Goal: Task Accomplishment & Management: Complete application form

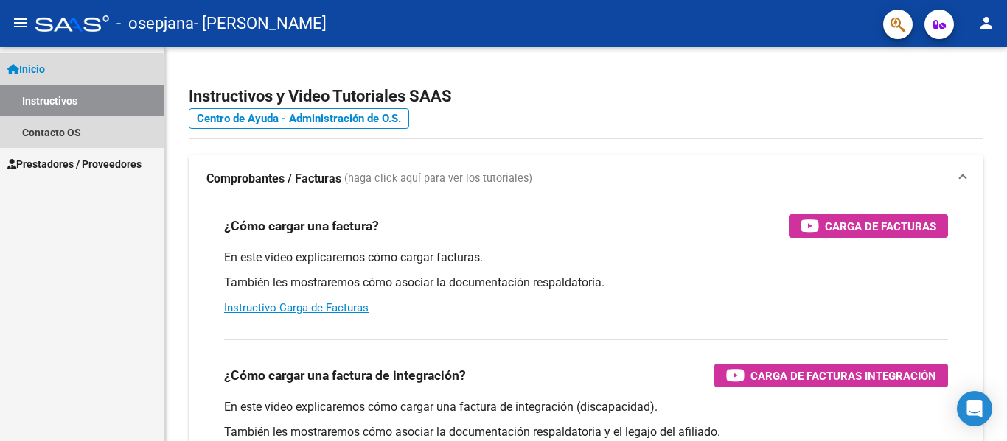
click at [29, 68] on span "Inicio" at bounding box center [26, 69] width 38 height 16
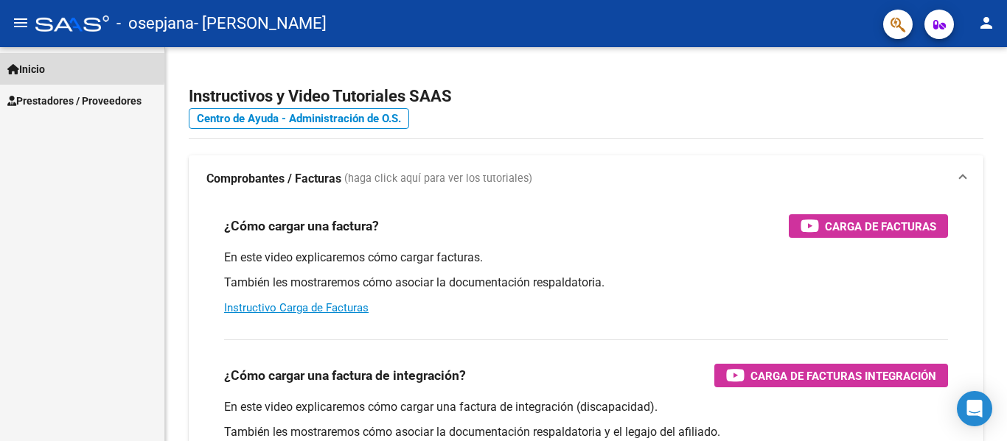
click at [29, 68] on span "Inicio" at bounding box center [26, 69] width 38 height 16
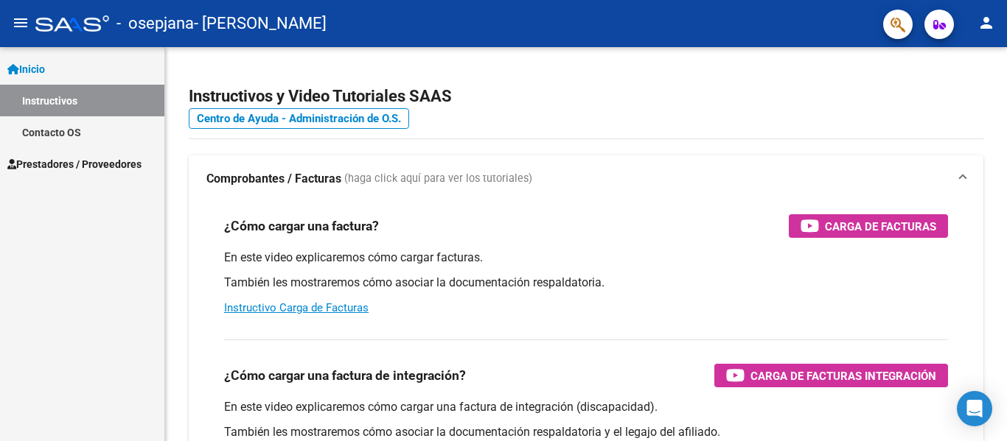
click at [59, 158] on span "Prestadores / Proveedores" at bounding box center [74, 164] width 134 height 16
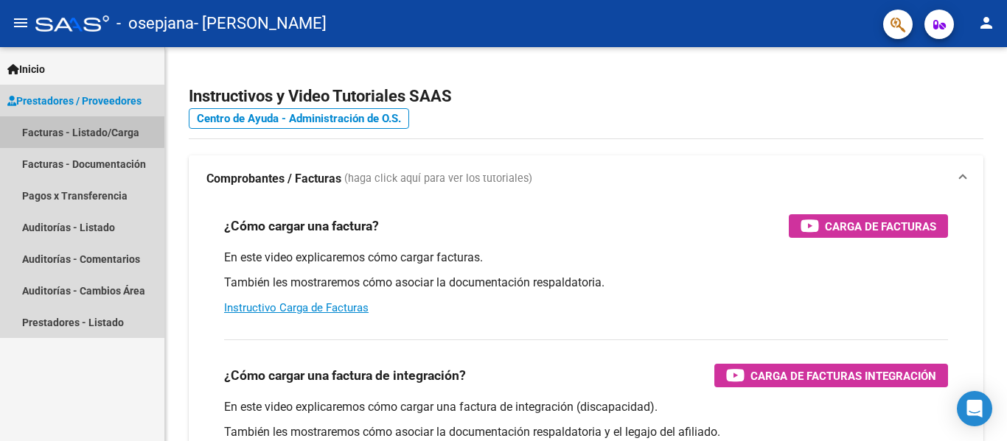
click at [63, 130] on link "Facturas - Listado/Carga" at bounding box center [82, 132] width 164 height 32
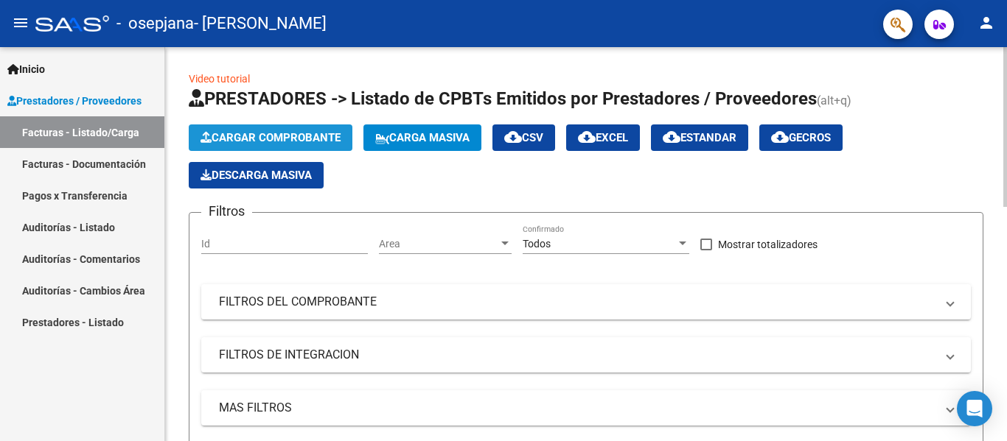
click at [286, 138] on span "Cargar Comprobante" at bounding box center [270, 137] width 140 height 13
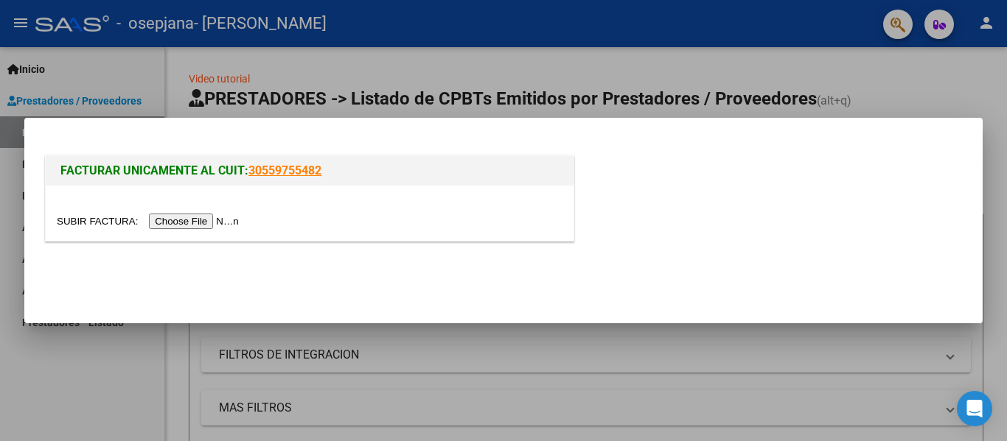
click at [196, 220] on input "file" at bounding box center [150, 221] width 186 height 15
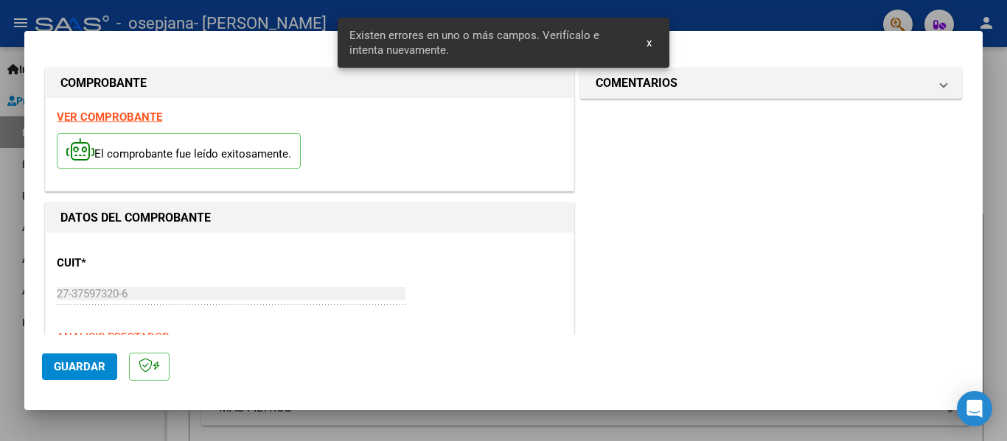
scroll to position [342, 0]
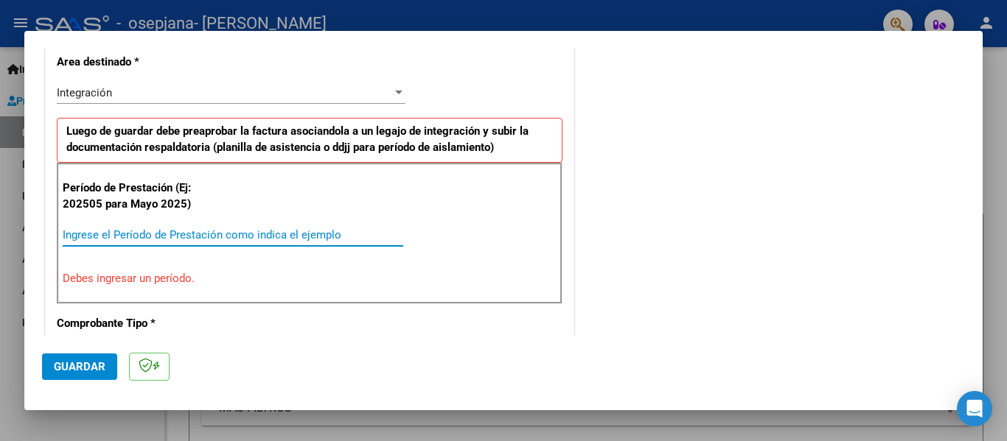
click at [186, 235] on input "Ingrese el Período de Prestación como indica el ejemplo" at bounding box center [233, 234] width 341 height 13
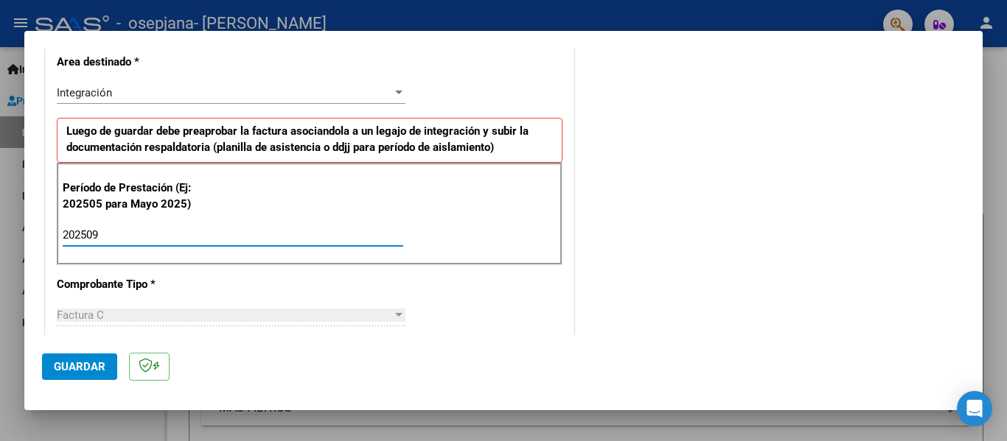
type input "202509"
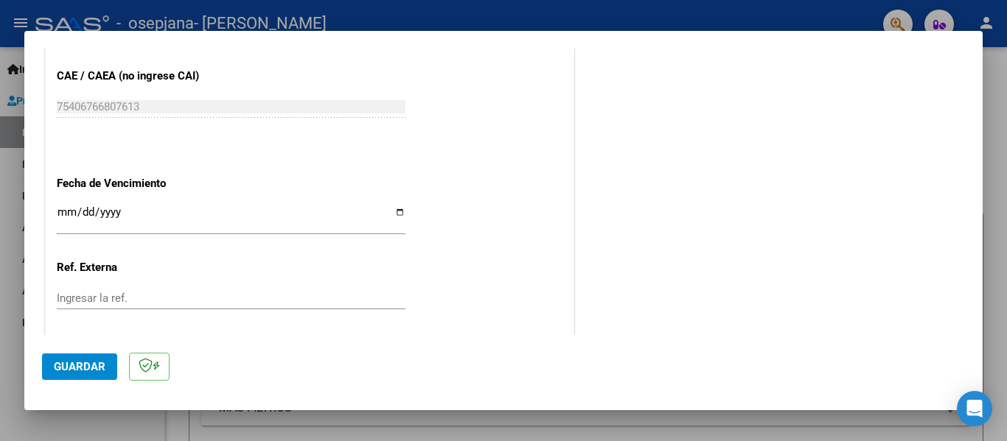
scroll to position [937, 0]
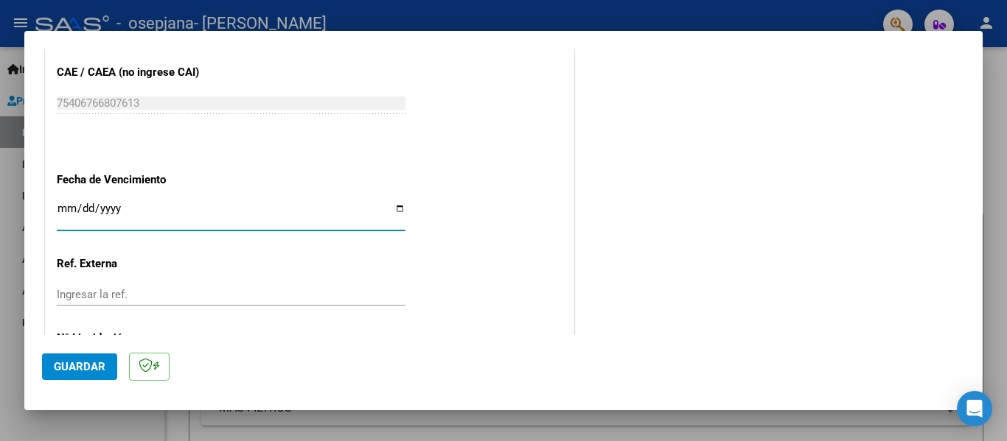
click at [401, 209] on input "Ingresar la fecha" at bounding box center [231, 215] width 349 height 24
type input "[DATE]"
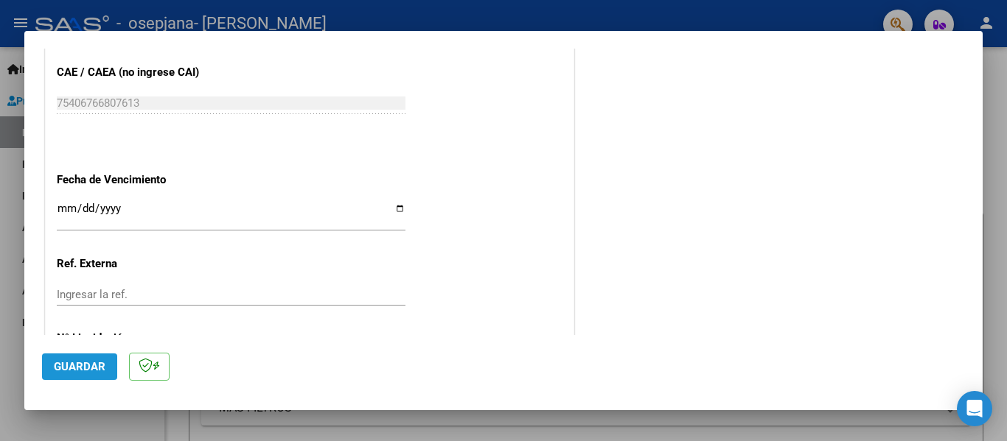
click at [88, 366] on span "Guardar" at bounding box center [80, 366] width 52 height 13
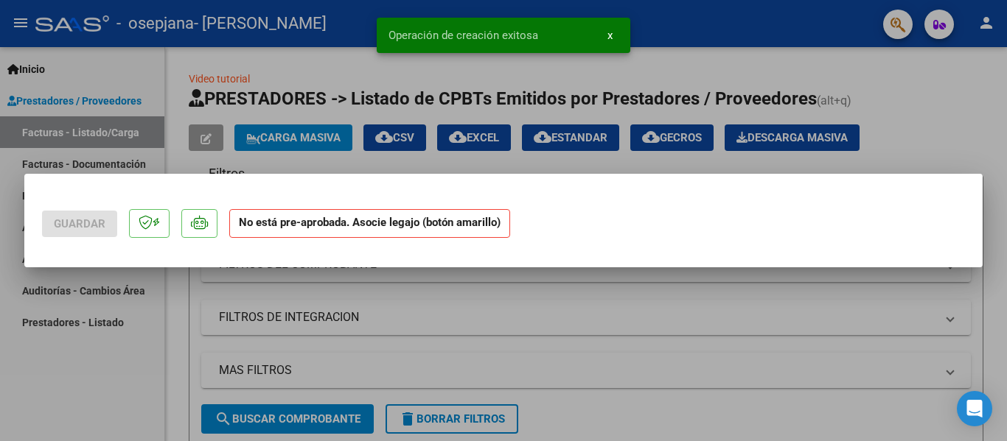
scroll to position [0, 0]
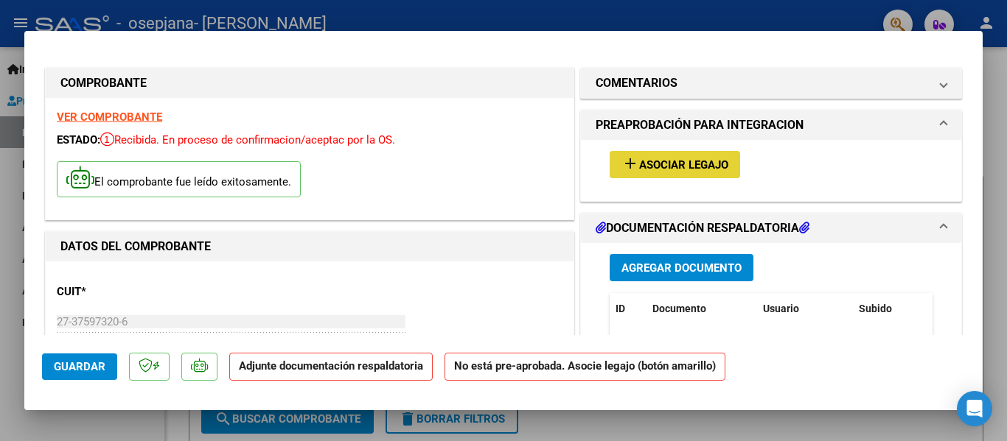
click at [668, 162] on span "Asociar Legajo" at bounding box center [683, 164] width 89 height 13
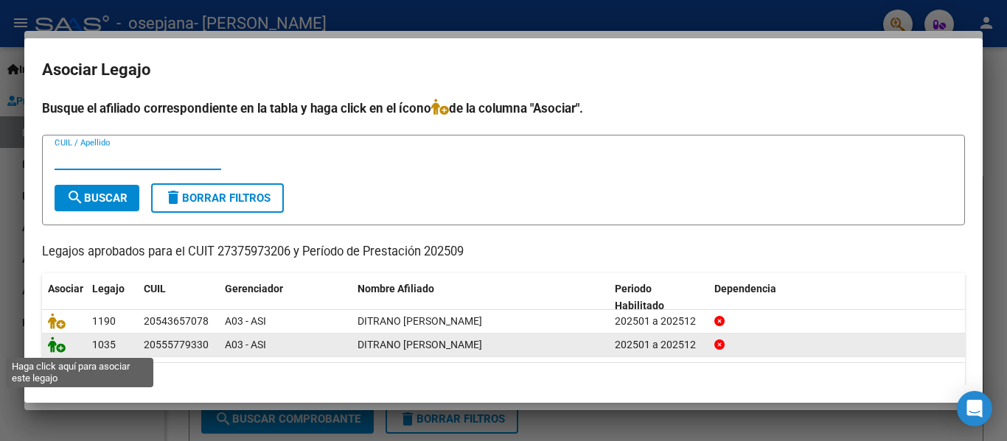
click at [58, 349] on icon at bounding box center [57, 345] width 18 height 16
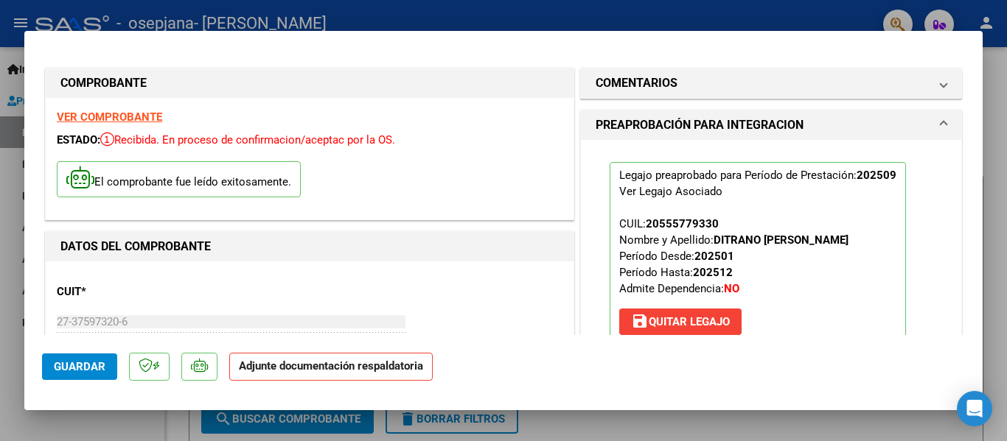
scroll to position [218, 0]
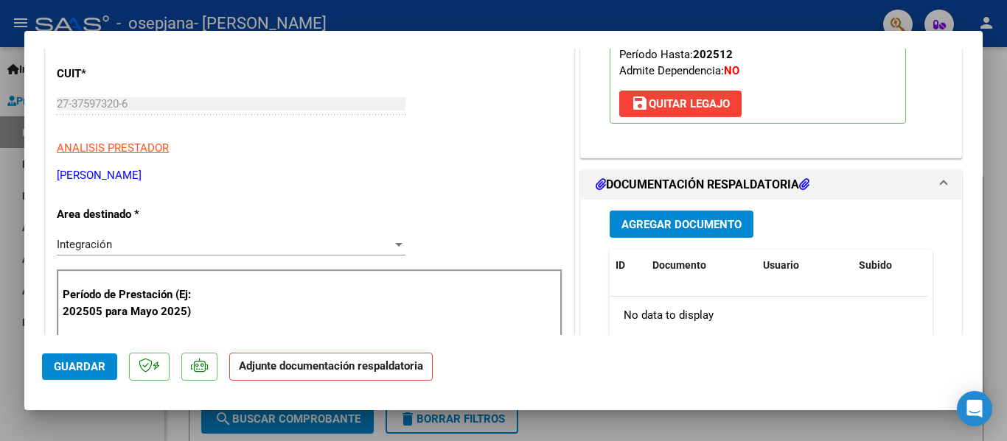
click at [659, 221] on span "Agregar Documento" at bounding box center [681, 224] width 120 height 13
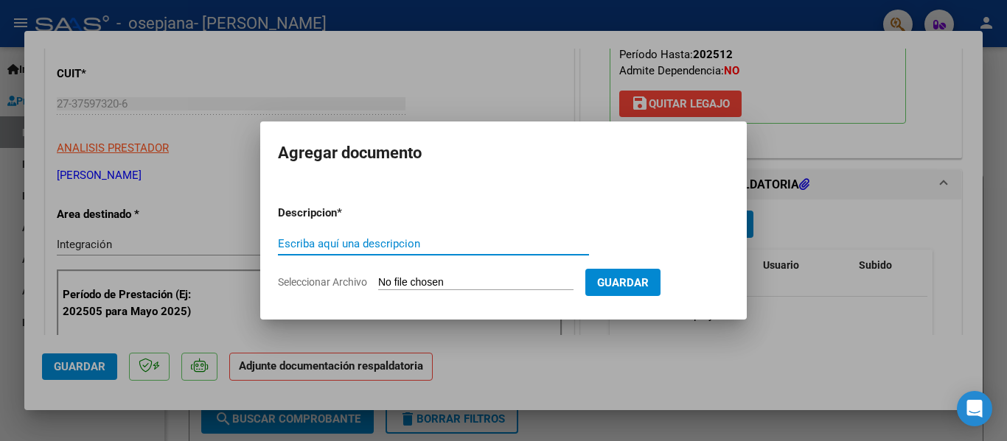
click at [367, 242] on input "Escriba aquí una descripcion" at bounding box center [433, 243] width 311 height 13
type input "o"
type input "planilla del mes sep"
click at [435, 276] on input "Seleccionar Archivo" at bounding box center [475, 283] width 195 height 14
type input "C:\fakepath\[PERSON_NAME].pdf"
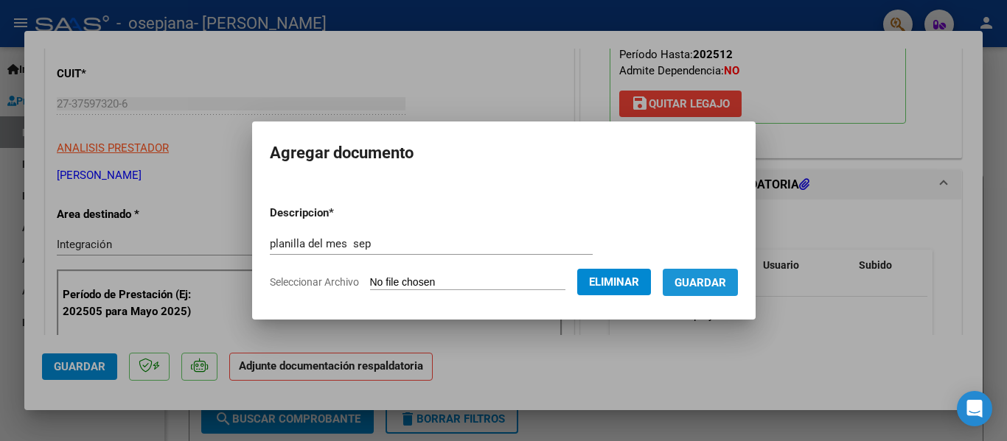
click at [714, 280] on span "Guardar" at bounding box center [700, 282] width 52 height 13
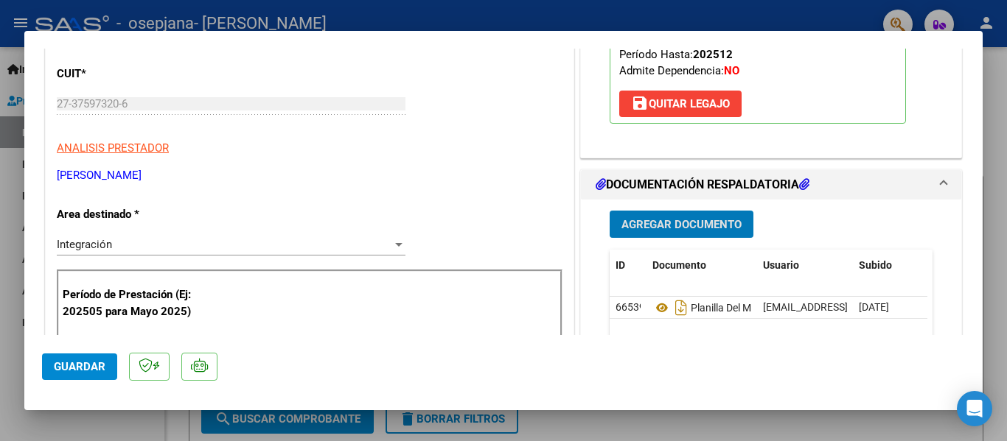
click at [69, 369] on span "Guardar" at bounding box center [80, 366] width 52 height 13
click at [556, 25] on div at bounding box center [503, 220] width 1007 height 441
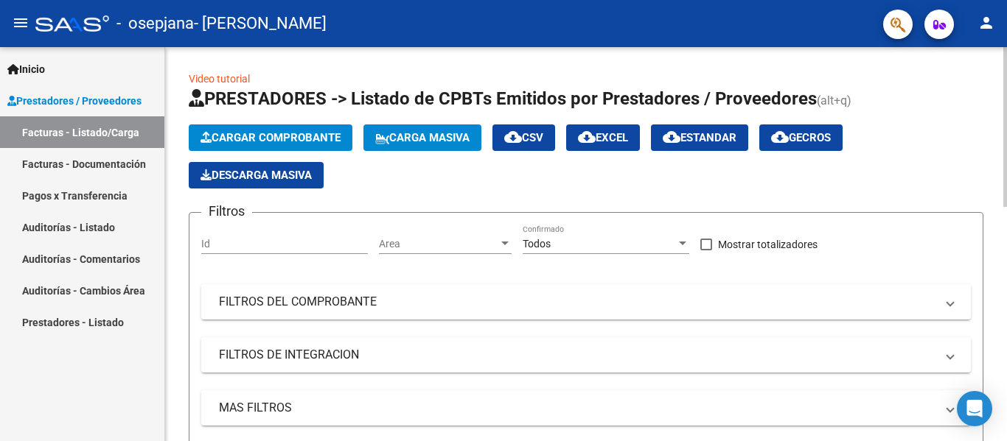
click at [228, 138] on span "Cargar Comprobante" at bounding box center [270, 137] width 140 height 13
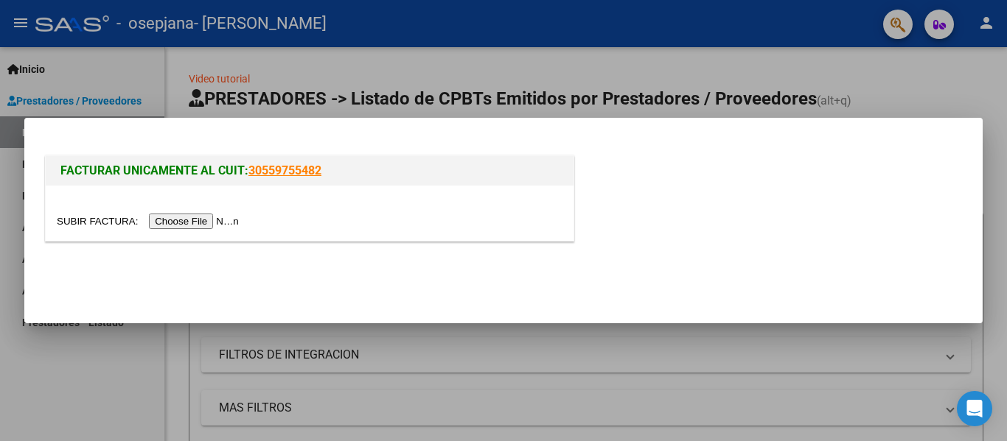
click at [200, 223] on input "file" at bounding box center [150, 221] width 186 height 15
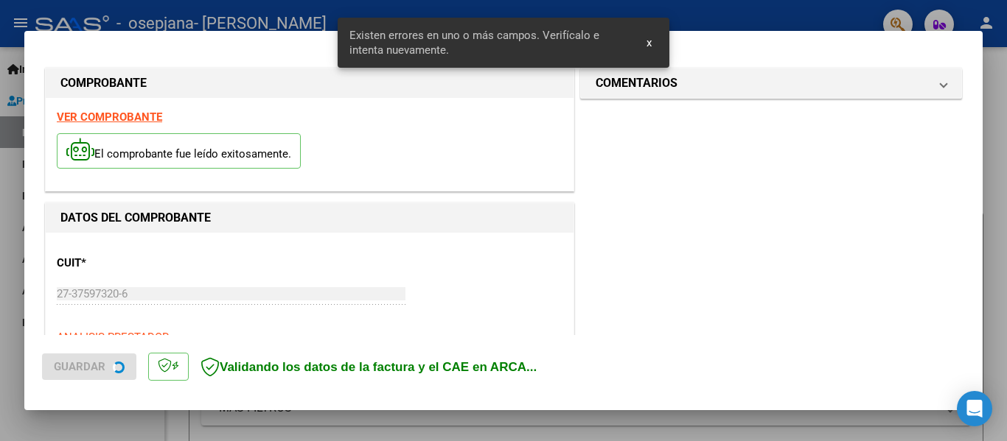
scroll to position [342, 0]
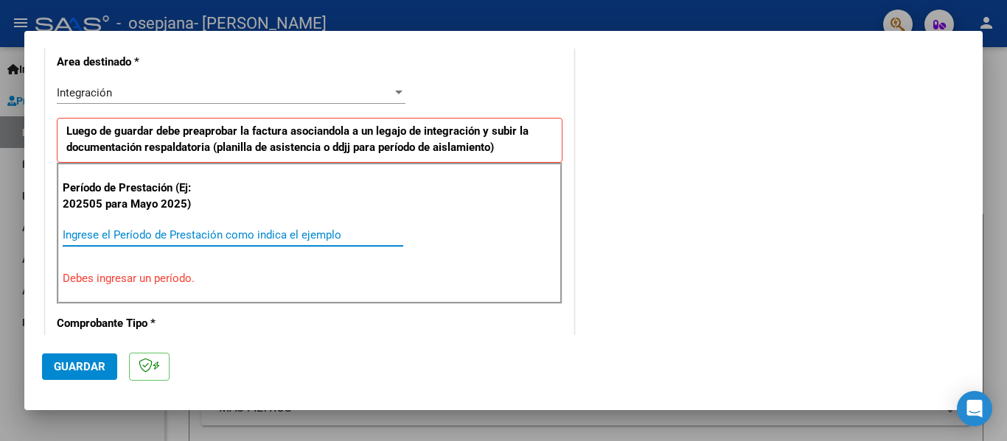
click at [116, 240] on input "Ingrese el Período de Prestación como indica el ejemplo" at bounding box center [233, 234] width 341 height 13
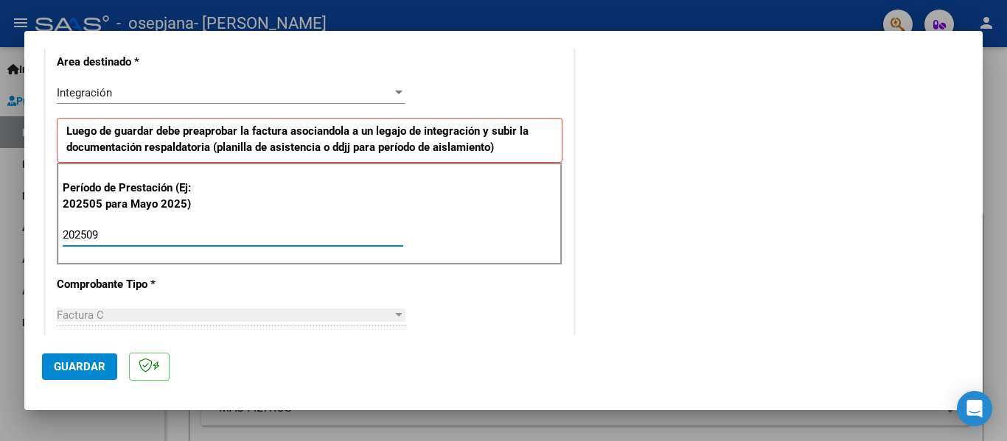
type input "202509"
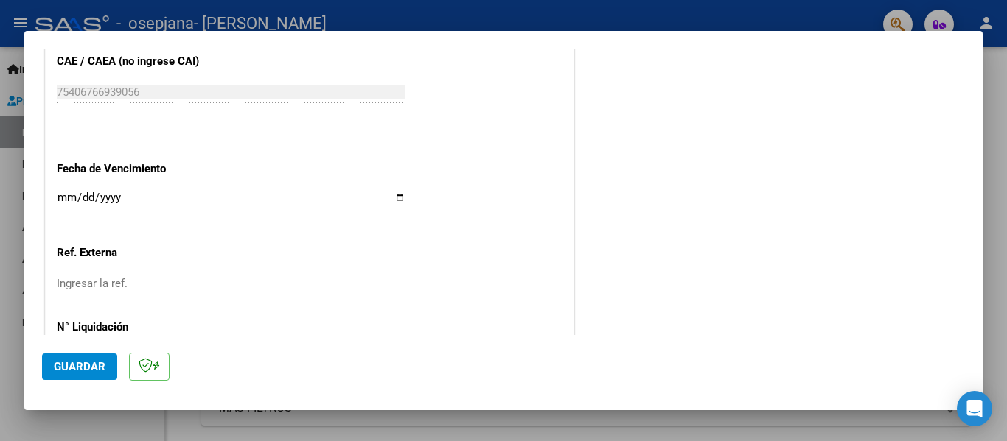
scroll to position [974, 0]
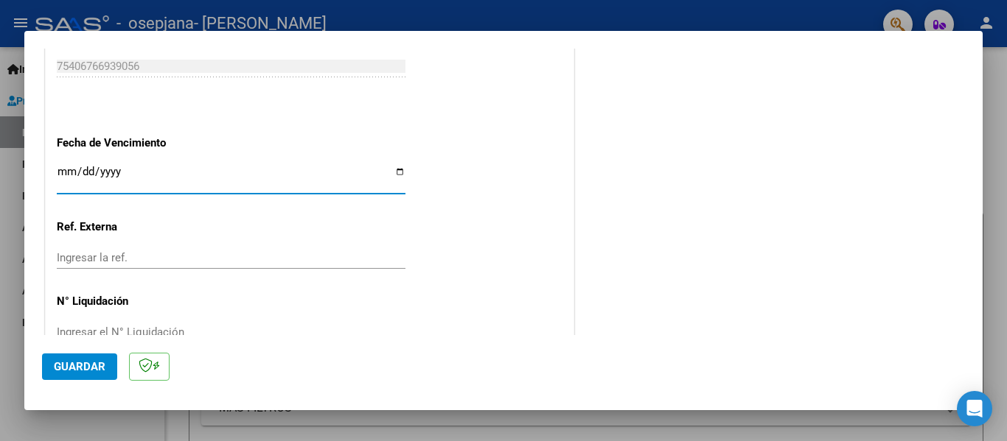
click at [399, 175] on input "Ingresar la fecha" at bounding box center [231, 178] width 349 height 24
type input "[DATE]"
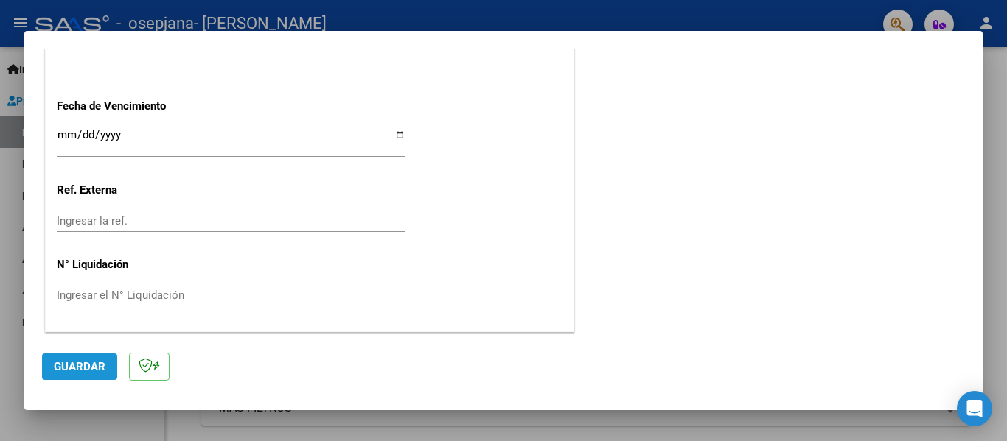
click at [99, 366] on span "Guardar" at bounding box center [80, 366] width 52 height 13
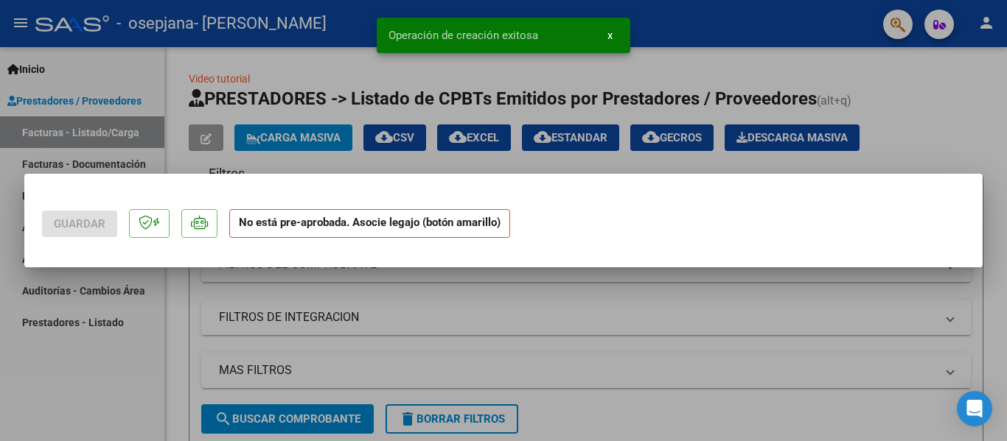
scroll to position [0, 0]
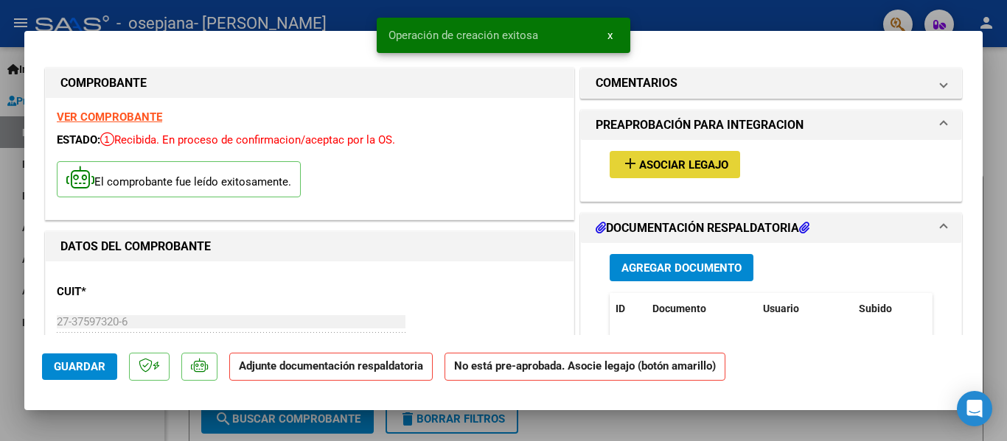
click at [646, 167] on span "Asociar Legajo" at bounding box center [683, 164] width 89 height 13
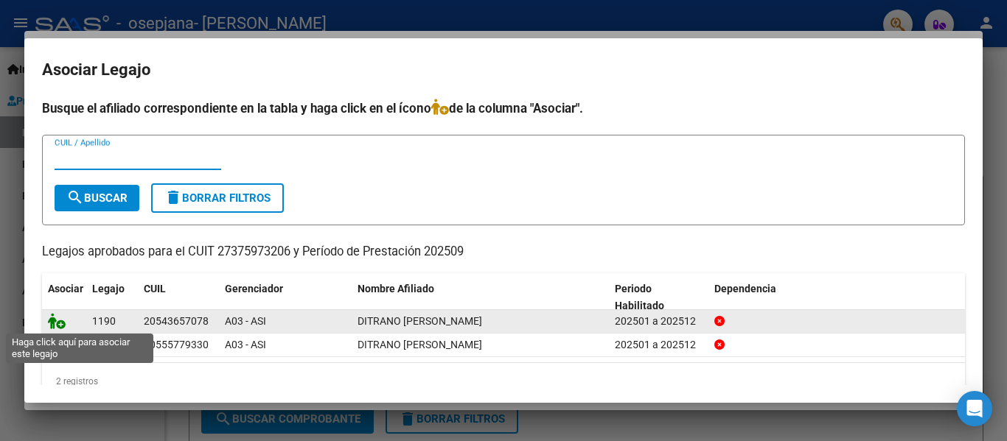
click at [52, 324] on icon at bounding box center [57, 321] width 18 height 16
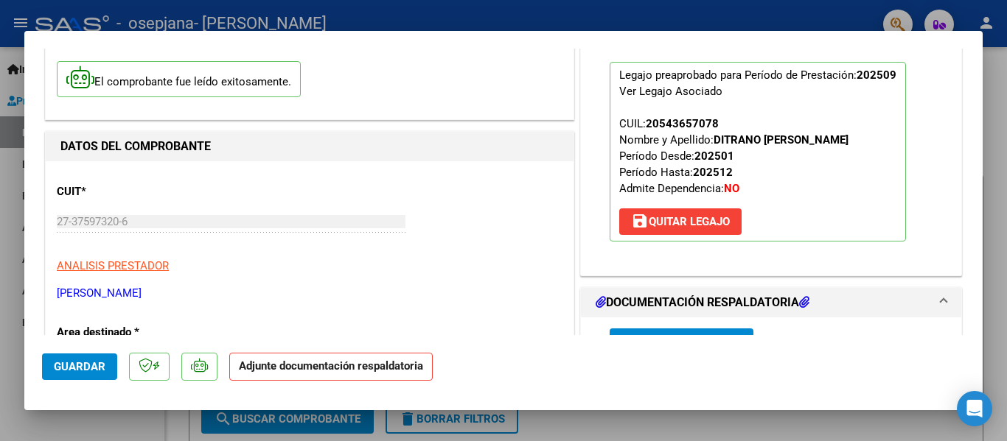
scroll to position [210, 0]
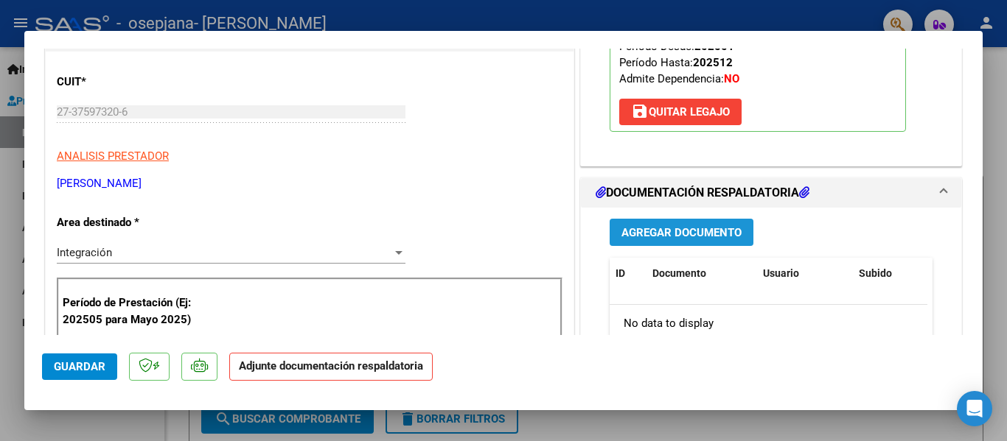
click at [691, 234] on span "Agregar Documento" at bounding box center [681, 232] width 120 height 13
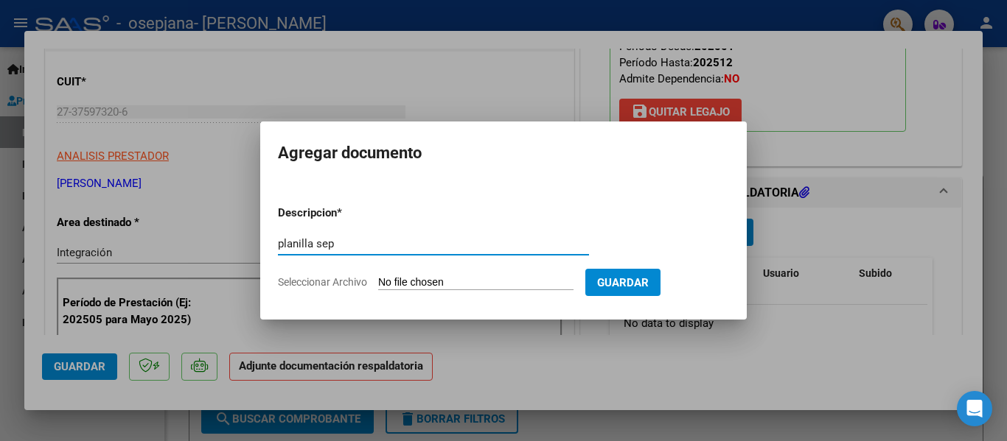
type input "planilla sep"
click at [493, 276] on input "Seleccionar Archivo" at bounding box center [475, 283] width 195 height 14
type input "C:\fakepath\[PERSON_NAME].pdf"
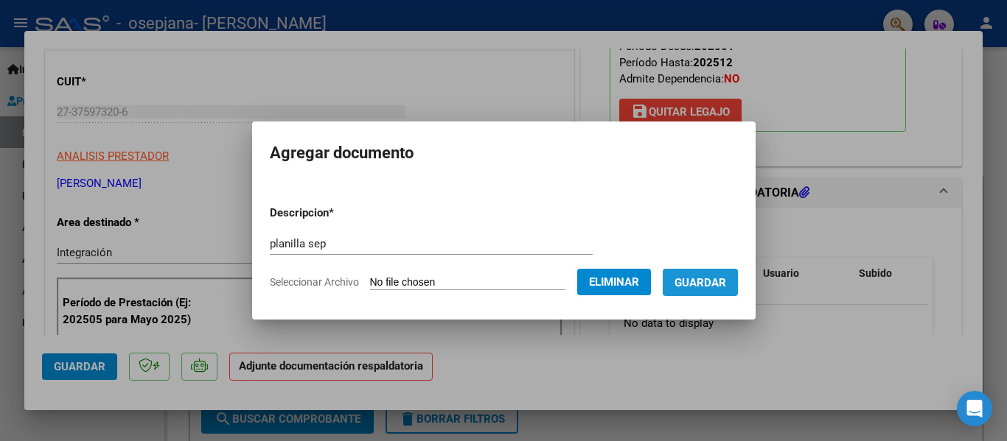
click at [703, 284] on span "Guardar" at bounding box center [700, 282] width 52 height 13
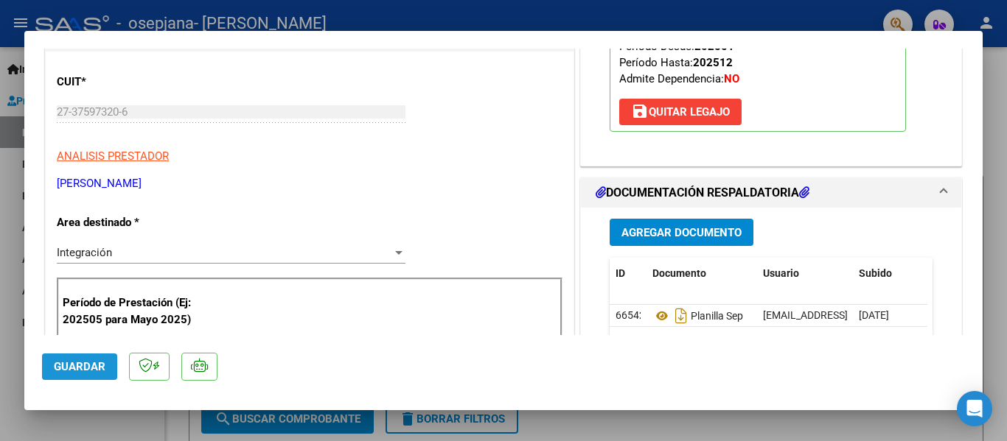
click at [77, 366] on span "Guardar" at bounding box center [80, 366] width 52 height 13
click at [10, 382] on div at bounding box center [503, 220] width 1007 height 441
